Goal: Information Seeking & Learning: Learn about a topic

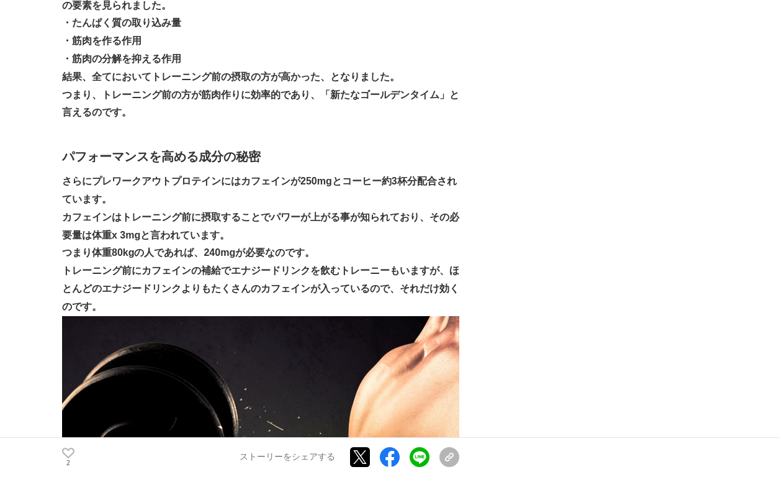
scroll to position [1820, 0]
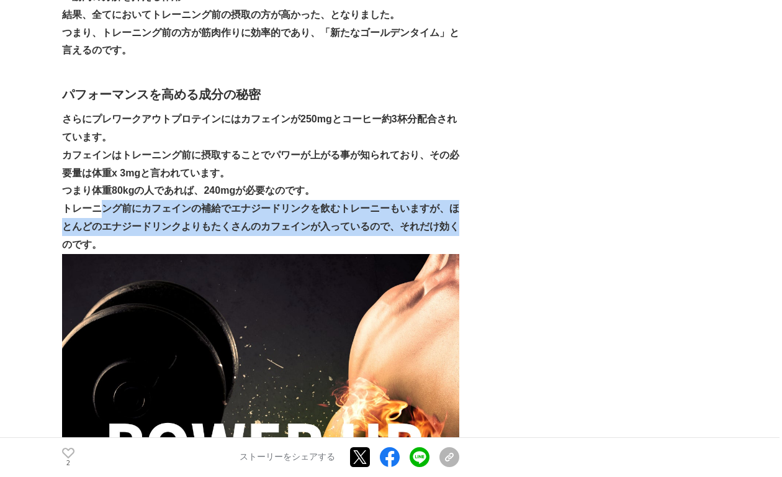
drag, startPoint x: 100, startPoint y: 188, endPoint x: 458, endPoint y: 201, distance: 358.3
click at [457, 203] on strong "トレーニング前にカフェインの補給でエナジードリンクを飲むトレーニーもいますが、ほとんどのエナジードリンクよりもたくさんのカフェインが入っているので、それだけ効…" at bounding box center [260, 226] width 397 height 47
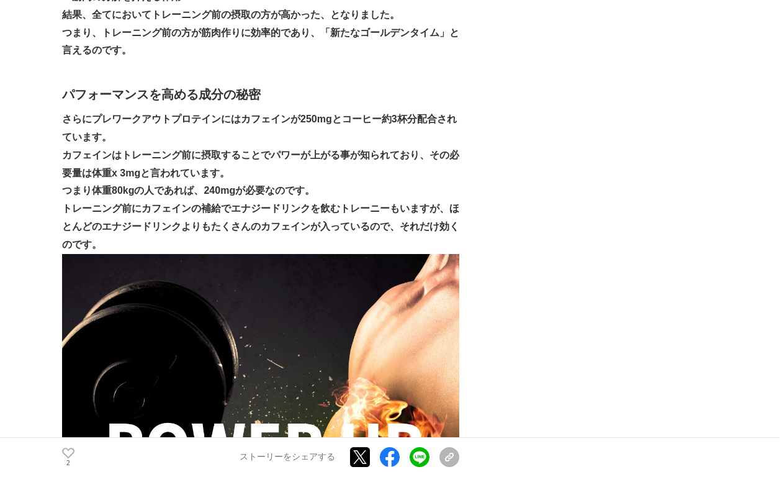
click at [431, 182] on p "つまり体重80kgの人であれば、240mgが必要なのです。" at bounding box center [260, 191] width 397 height 18
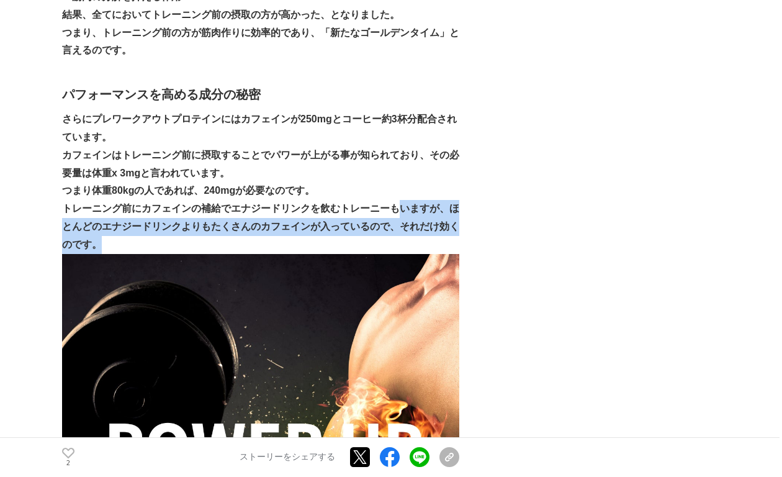
drag, startPoint x: 403, startPoint y: 199, endPoint x: 403, endPoint y: 220, distance: 21.7
click at [403, 220] on p "トレーニング前にカフェインの補給でエナジードリンクを飲むトレーニーもいますが、ほとんどのエナジードリンクよりもたくさんのカフェインが入っているので、それだけ効…" at bounding box center [260, 226] width 397 height 53
click at [341, 218] on p "トレーニング前にカフェインの補給でエナジードリンクを飲むトレーニーもいますが、ほとんどのエナジードリンクよりもたくさんのカフェインが入っているので、それだけ効…" at bounding box center [260, 226] width 397 height 53
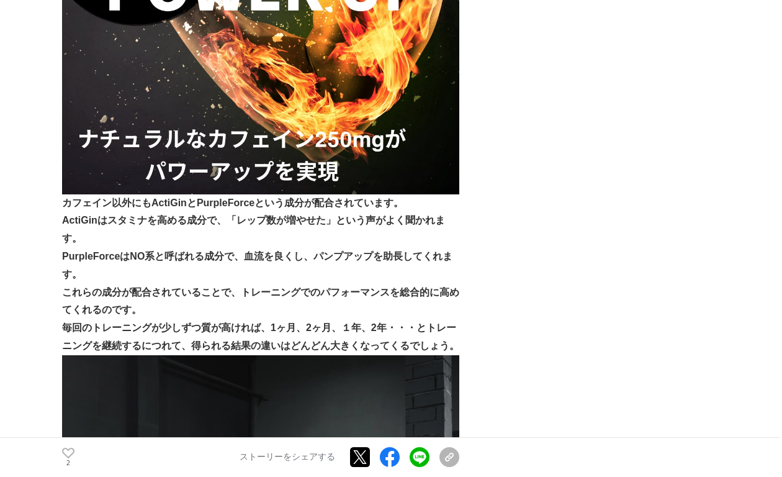
scroll to position [2316, 0]
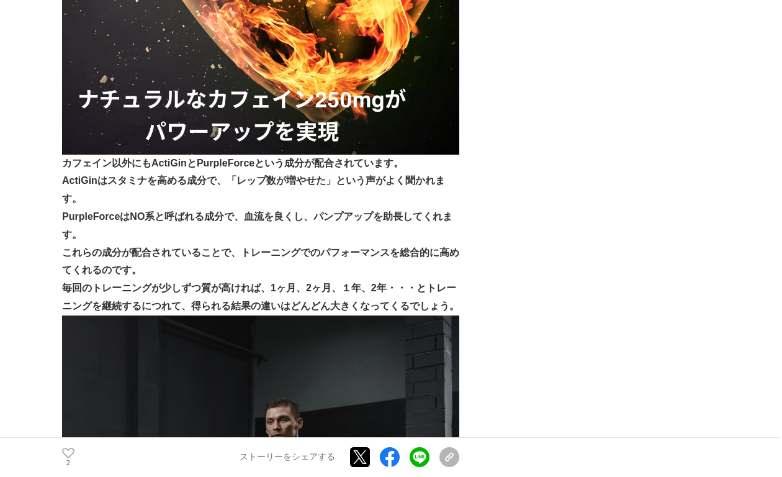
drag, startPoint x: 65, startPoint y: 148, endPoint x: 306, endPoint y: 192, distance: 245.4
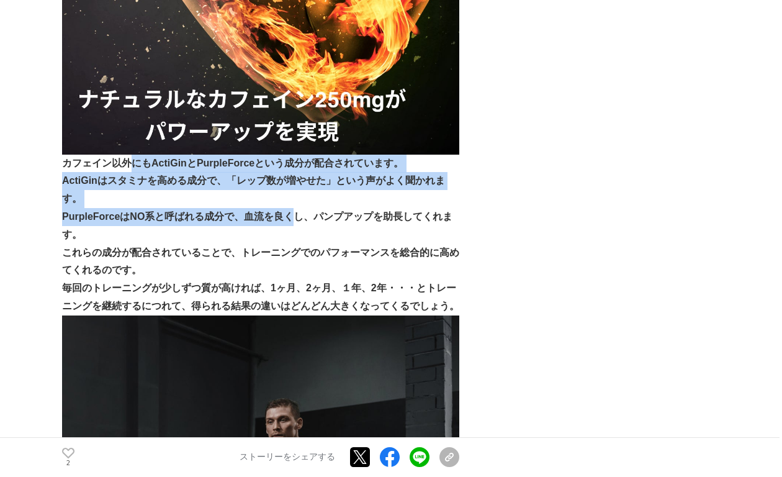
drag, startPoint x: 266, startPoint y: 169, endPoint x: 132, endPoint y: 140, distance: 137.6
click at [110, 211] on strong "PurpleForceはNO系と呼ばれる成分で、血流を良くし、パンプアップを助長してくれます。" at bounding box center [257, 225] width 390 height 29
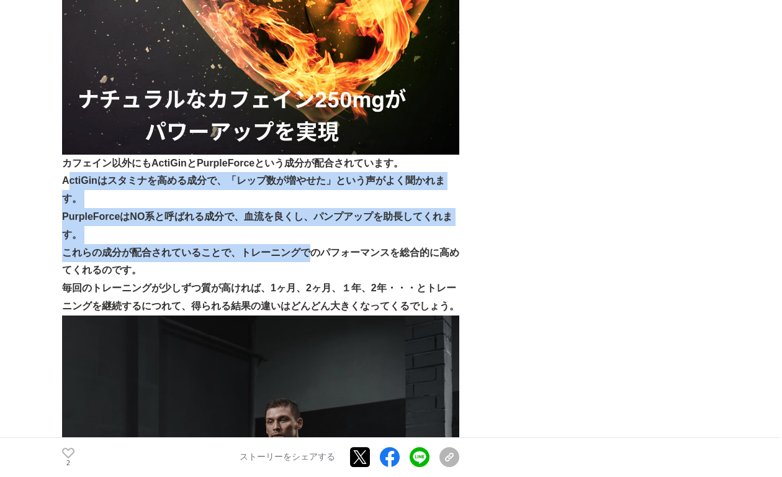
drag, startPoint x: 70, startPoint y: 153, endPoint x: 311, endPoint y: 216, distance: 249.5
click at [244, 247] on strong "これらの成分が配合されていることで、トレーニングでのパフォーマンスを総合的に高めてくれるのです。" at bounding box center [260, 261] width 397 height 29
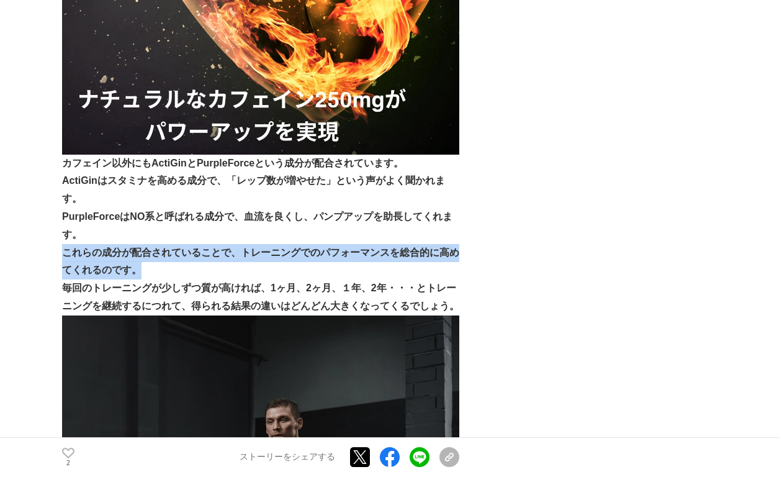
drag, startPoint x: 284, startPoint y: 200, endPoint x: 362, endPoint y: 228, distance: 83.0
click at [373, 244] on p "これらの成分が配合されていることで、トレーニングでのパフォーマンスを総合的に高めてくれるのです。" at bounding box center [260, 262] width 397 height 36
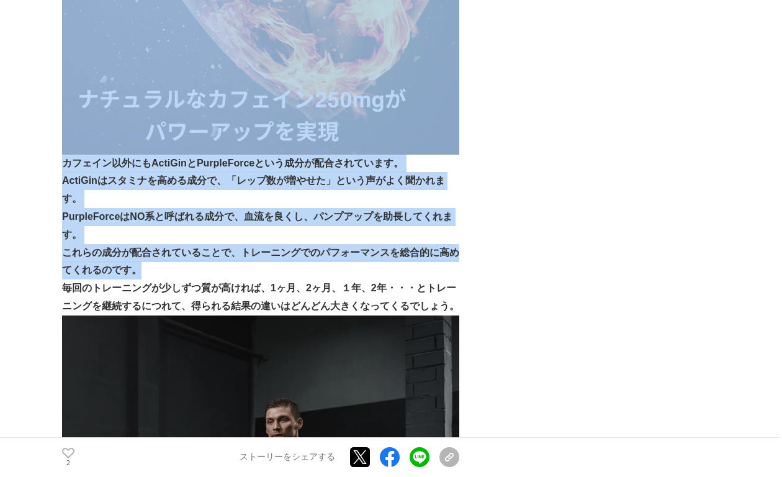
drag, startPoint x: 58, startPoint y: 161, endPoint x: 235, endPoint y: 226, distance: 188.5
click at [229, 226] on main "世界初の"トレーニング前専用プロテイン"を開発したトレーニーのためのサプリメントブランド「Protein Nation」 開発秘話 #開発秘話 #プロテイン …" at bounding box center [391, 412] width 782 height 5306
click at [271, 247] on strong "これらの成分が配合されていることで、トレーニングでのパフォーマンスを総合的に高めてくれるのです。" at bounding box center [260, 261] width 397 height 29
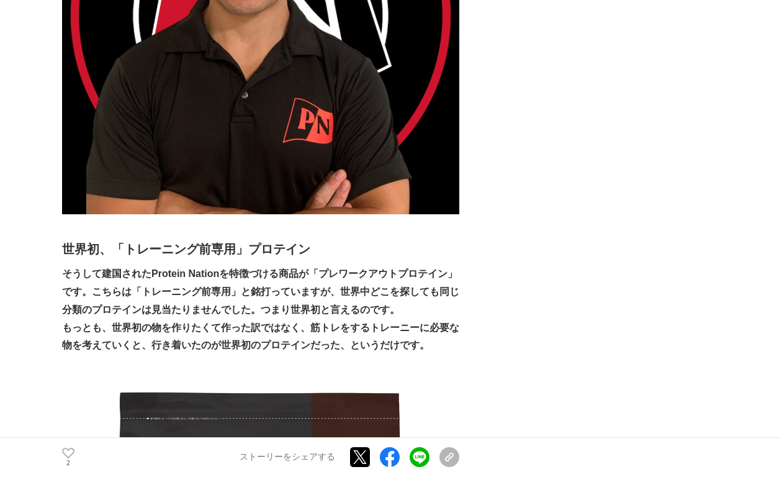
scroll to position [496, 0]
